Goal: Information Seeking & Learning: Check status

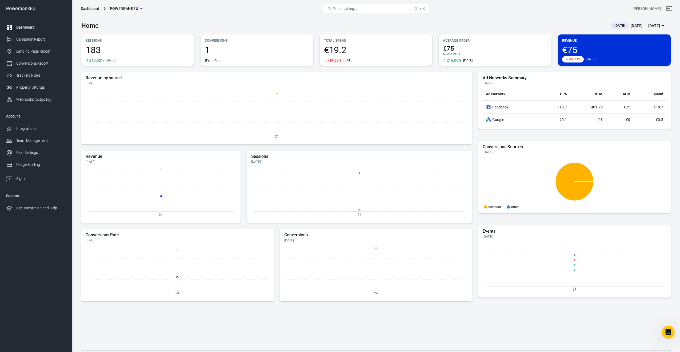
scroll to position [1365, 0]
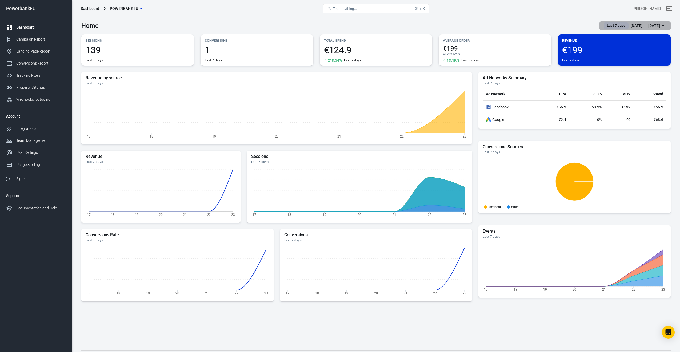
click at [603, 22] on button "Last 7 days [DATE] － [DATE]" at bounding box center [635, 25] width 71 height 9
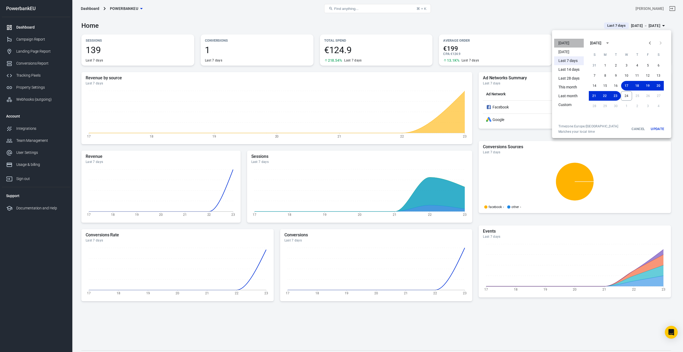
click at [567, 43] on li "[DATE]" at bounding box center [569, 43] width 30 height 9
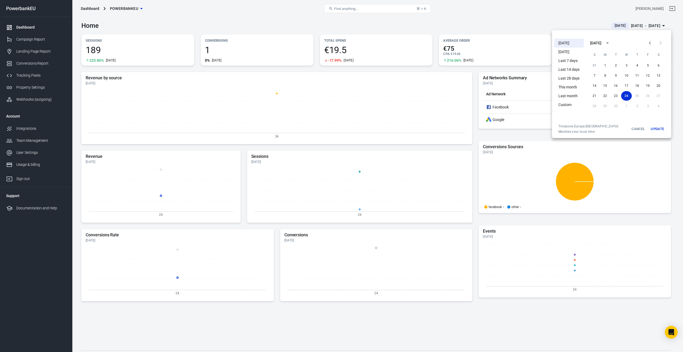
click at [20, 27] on div at bounding box center [341, 176] width 683 height 352
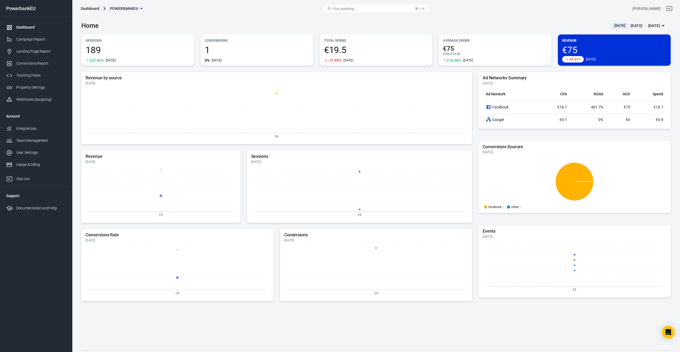
click at [20, 27] on div "Dashboard" at bounding box center [41, 28] width 50 height 6
click at [22, 38] on div "Campaign Report" at bounding box center [41, 40] width 50 height 6
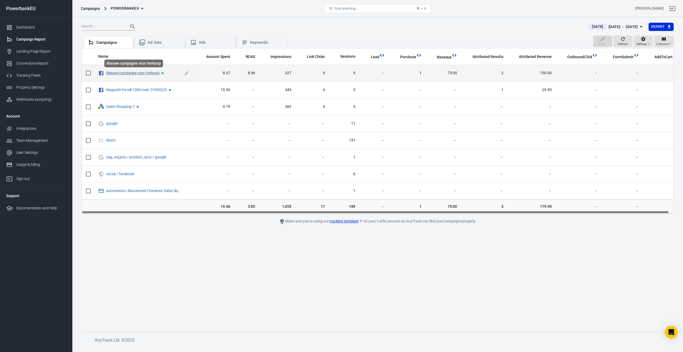
click at [133, 74] on link "Nieuwe campagne voor Verkoop" at bounding box center [132, 73] width 53 height 4
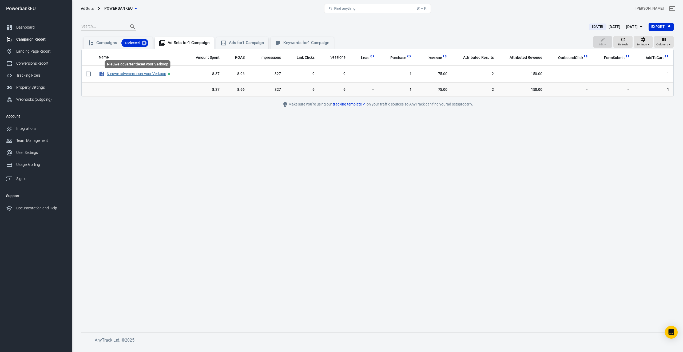
click at [133, 74] on link "Nieuwe advertentieset voor Verkoop" at bounding box center [136, 73] width 59 height 4
click at [133, 74] on link "Nieuwe advertentie voor Verkoop" at bounding box center [134, 73] width 54 height 4
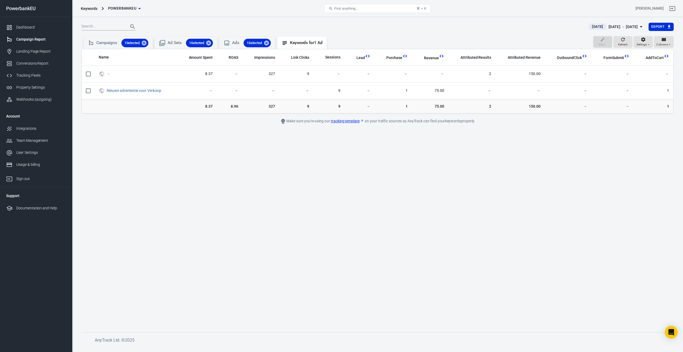
click at [133, 74] on span "－" at bounding box center [136, 73] width 58 height 5
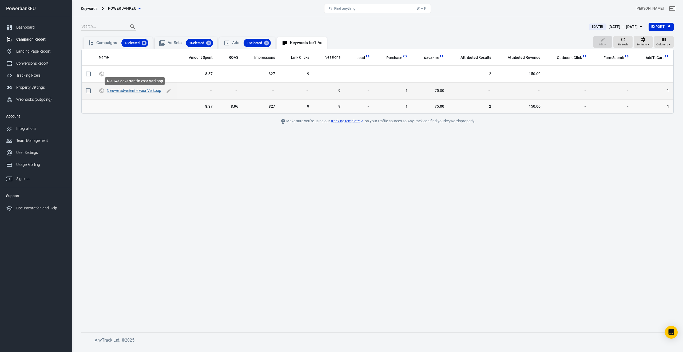
click at [120, 91] on link "Nieuwe advertentie voor Verkoop" at bounding box center [134, 90] width 54 height 4
checkbox input "true"
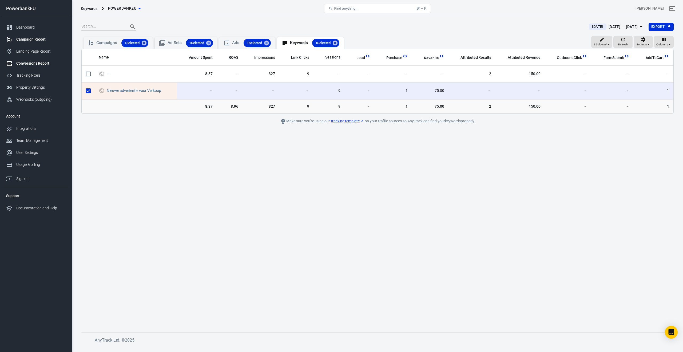
click at [34, 65] on div "Conversions Report" at bounding box center [41, 64] width 50 height 6
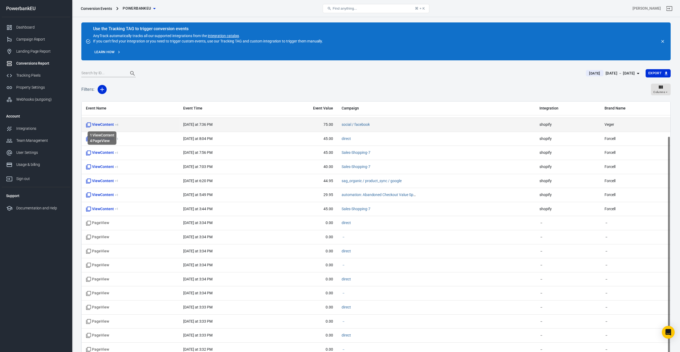
click at [99, 126] on span "ViewContent + 4" at bounding box center [102, 124] width 32 height 5
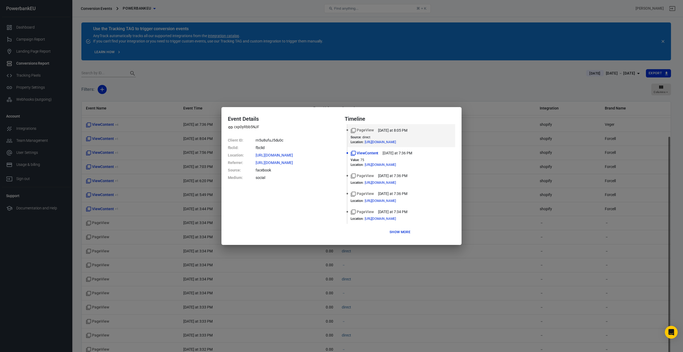
click at [487, 240] on div "Event Details cxp0yRbb5NJF Client ID : rn5u8ufuJ5du0c fbclid : fbclid Location …" at bounding box center [341, 176] width 683 height 352
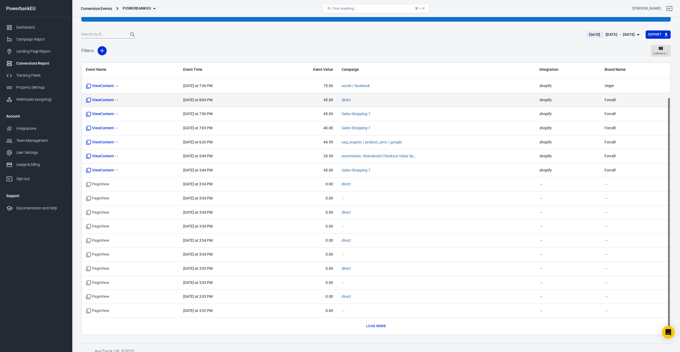
scroll to position [39, 0]
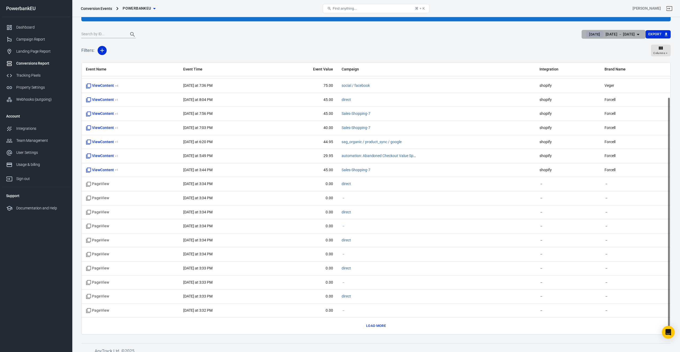
click at [609, 34] on div "[DATE] － [DATE]" at bounding box center [620, 34] width 29 height 7
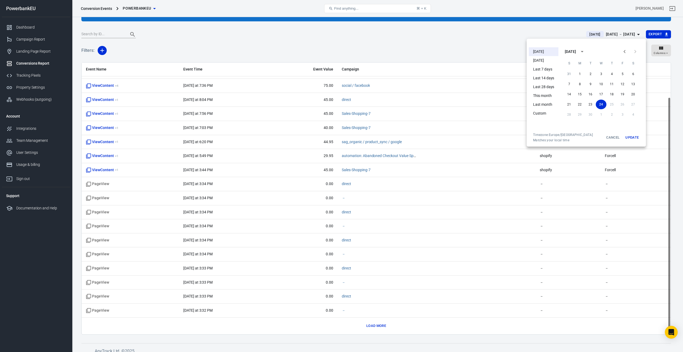
click at [377, 326] on div at bounding box center [341, 176] width 683 height 352
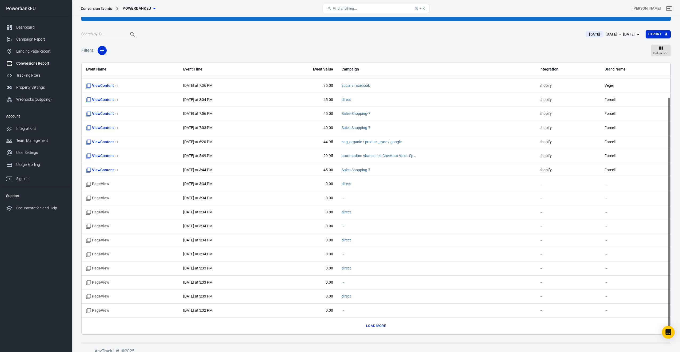
click at [377, 326] on button "Load more" at bounding box center [376, 325] width 22 height 8
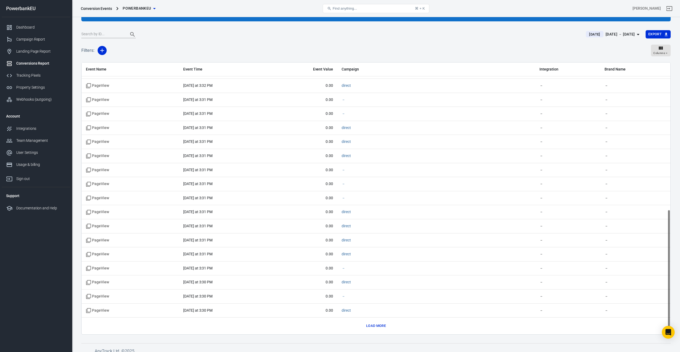
scroll to position [45, 0]
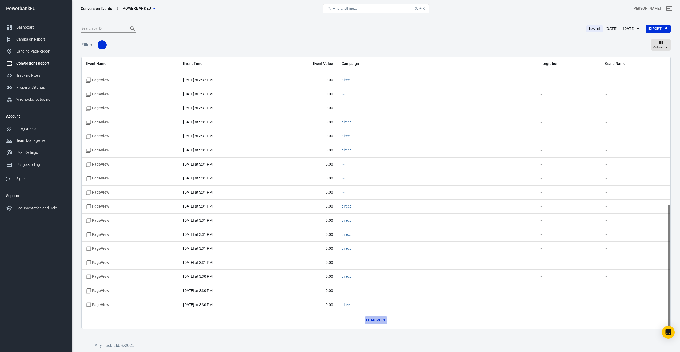
click at [376, 319] on button "Load more" at bounding box center [376, 320] width 22 height 8
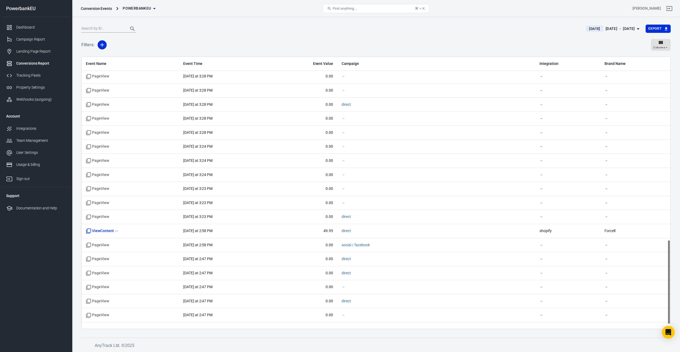
scroll to position [601, 0]
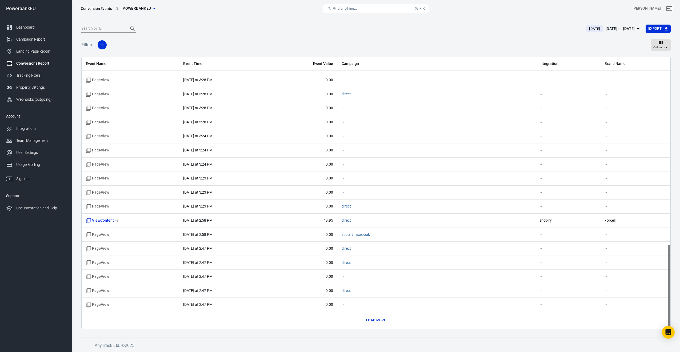
click at [378, 320] on button "Load more" at bounding box center [376, 320] width 22 height 8
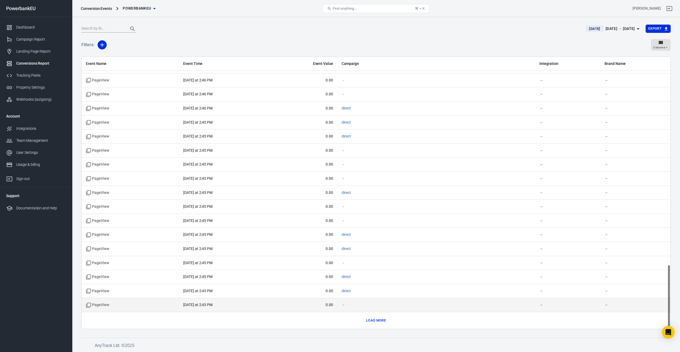
drag, startPoint x: 380, startPoint y: 319, endPoint x: 384, endPoint y: 307, distance: 13.1
click at [380, 319] on button "Load more" at bounding box center [376, 320] width 22 height 8
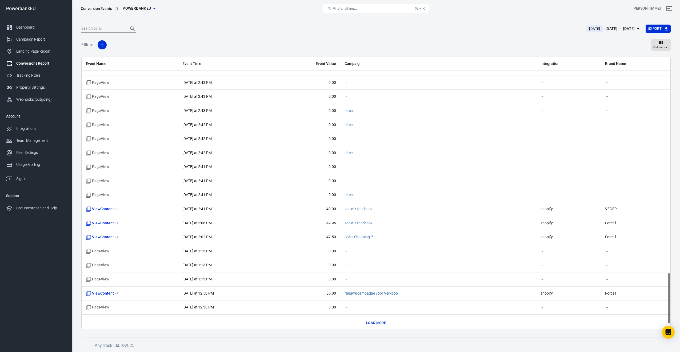
scroll to position [1162, 0]
click at [379, 320] on button "Load more" at bounding box center [376, 320] width 22 height 8
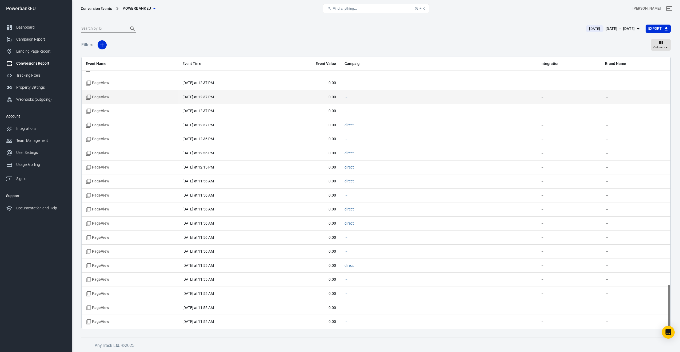
scroll to position [1443, 0]
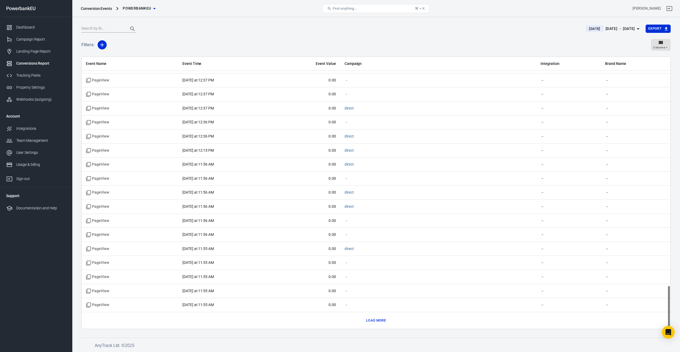
click at [380, 320] on button "Load more" at bounding box center [376, 320] width 22 height 8
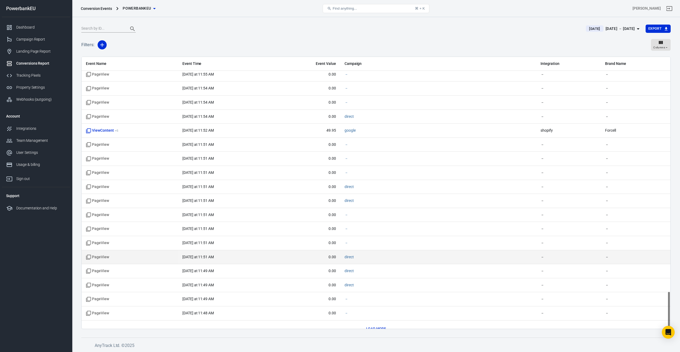
scroll to position [1715, 0]
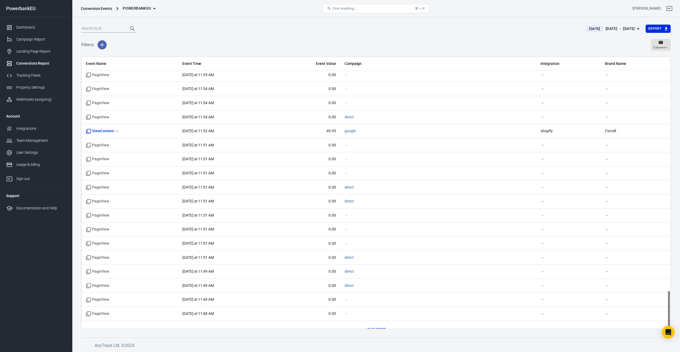
click at [104, 46] on icon "button" at bounding box center [102, 45] width 6 height 6
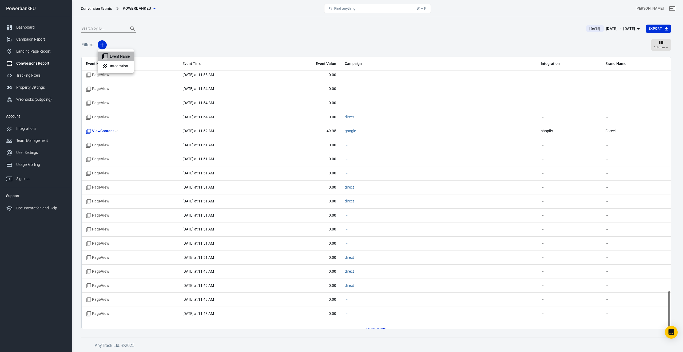
click at [118, 55] on li "Event Name" at bounding box center [116, 56] width 36 height 10
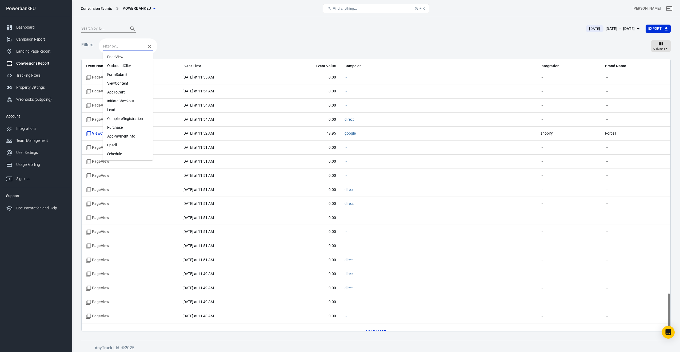
click at [119, 48] on input "text" at bounding box center [123, 46] width 40 height 7
click at [114, 124] on li "Purchase" at bounding box center [128, 127] width 50 height 9
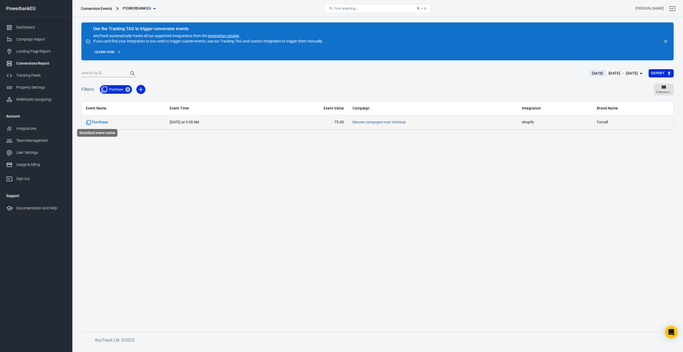
click at [101, 122] on span "Purchase" at bounding box center [97, 122] width 22 height 5
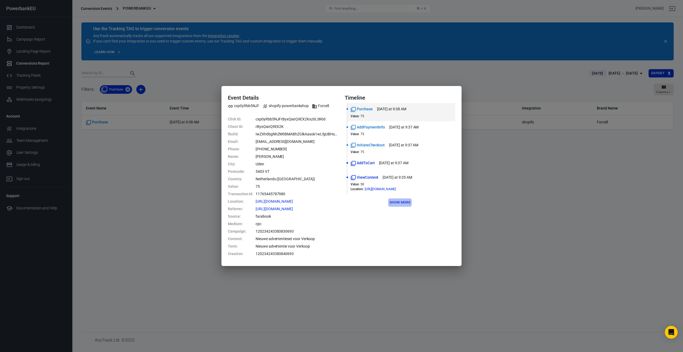
click at [401, 202] on button "Show more" at bounding box center [399, 202] width 23 height 8
click at [383, 212] on span "https://powerbankeu.eu/pro...iatQ9EX2Kxz0L" at bounding box center [385, 211] width 41 height 3
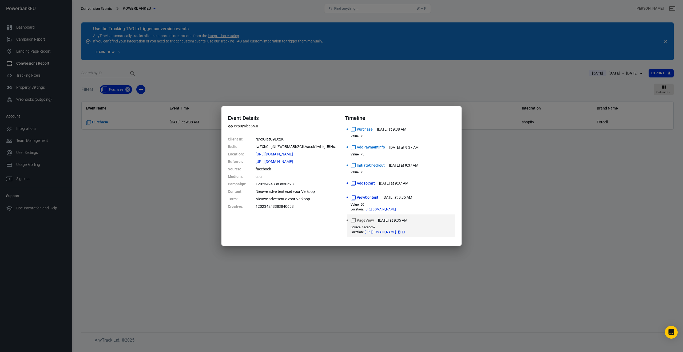
click at [406, 233] on span "https://powerbankeu.eu/pro...iatQ9EX2Kxz0L" at bounding box center [385, 231] width 41 height 3
click at [404, 232] on icon at bounding box center [403, 232] width 2 height 2
click at [394, 233] on span "https://powerbankeu.eu/pro...iatQ9EX2Kxz0L" at bounding box center [385, 231] width 41 height 3
click at [387, 233] on span "https://powerbankeu.eu/pro...iatQ9EX2Kxz0L" at bounding box center [385, 231] width 41 height 3
click at [372, 195] on span "ViewContent" at bounding box center [365, 197] width 28 height 6
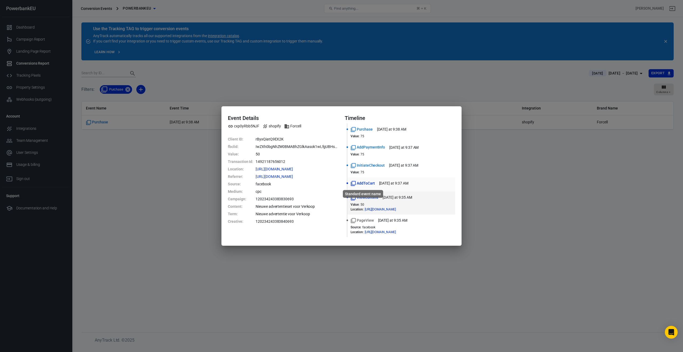
click at [360, 183] on span "AddToCart" at bounding box center [363, 183] width 24 height 6
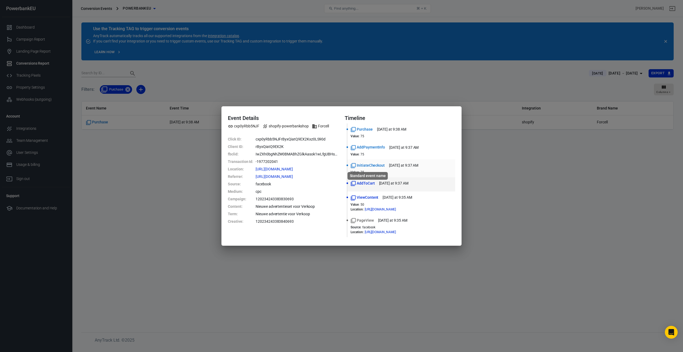
click at [361, 163] on span "InitiateCheckout" at bounding box center [368, 165] width 34 height 6
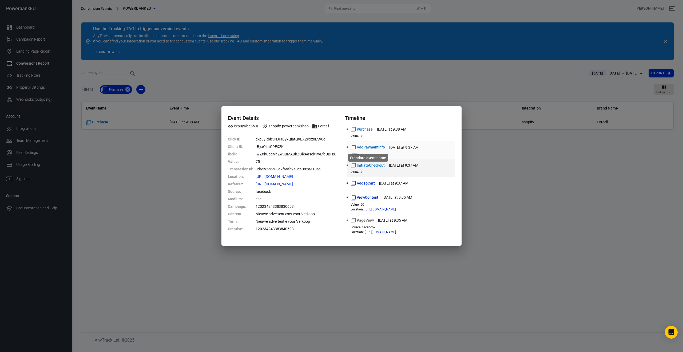
click at [382, 145] on span "AddPaymentInfo" at bounding box center [368, 147] width 34 height 6
